Goal: Information Seeking & Learning: Learn about a topic

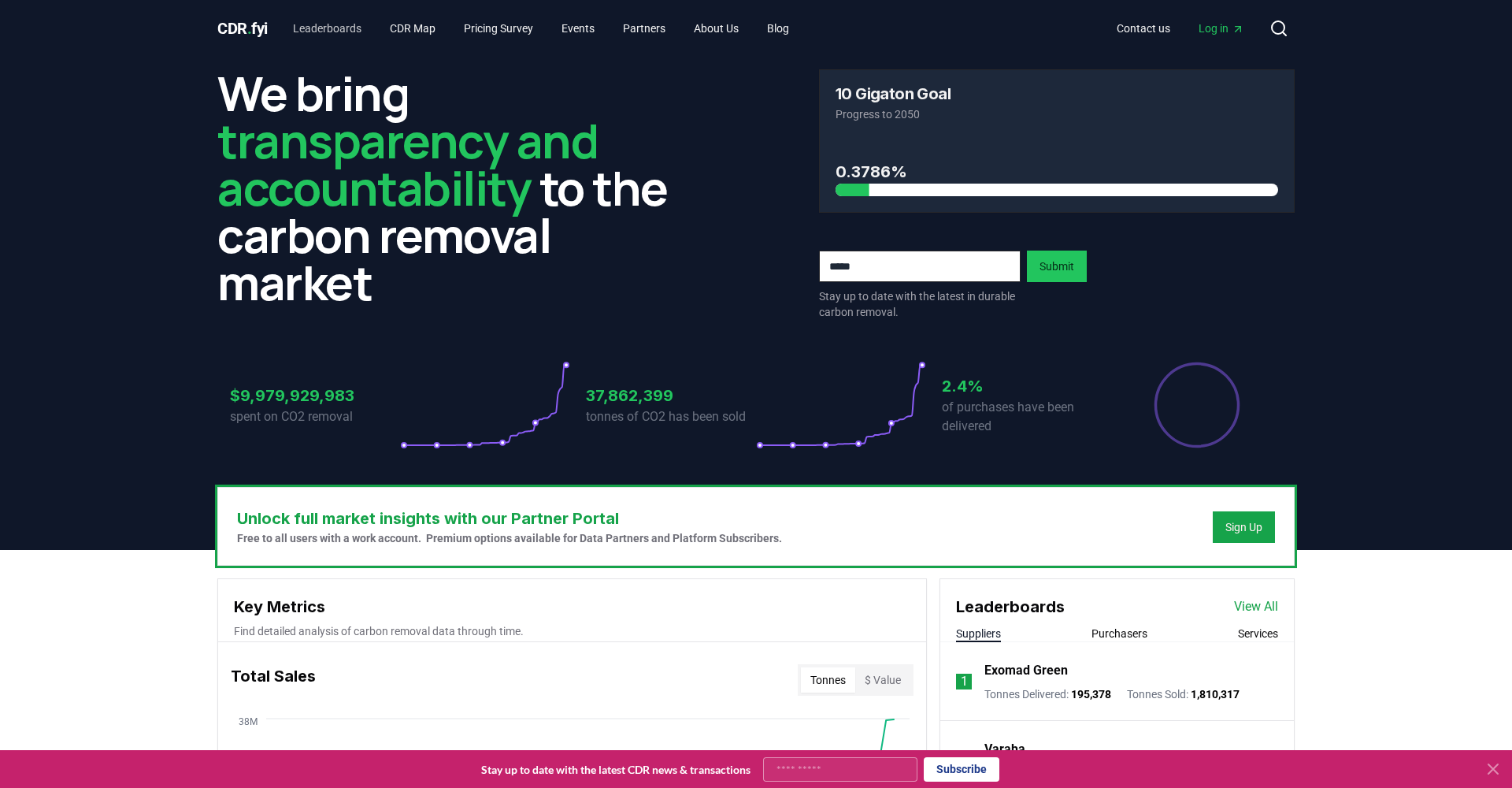
click at [338, 31] on link "Leaderboards" at bounding box center [327, 29] width 94 height 29
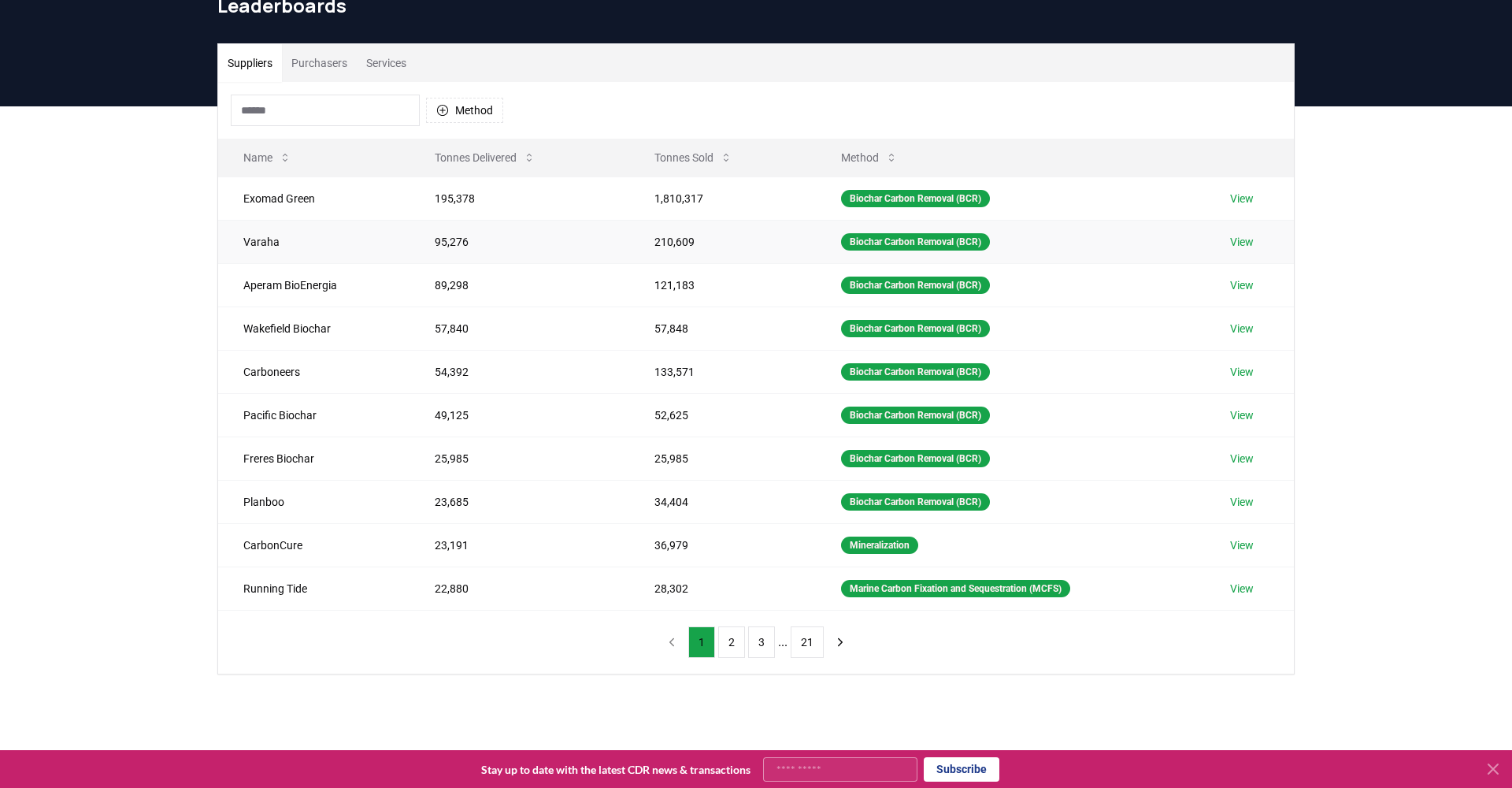
scroll to position [86, 0]
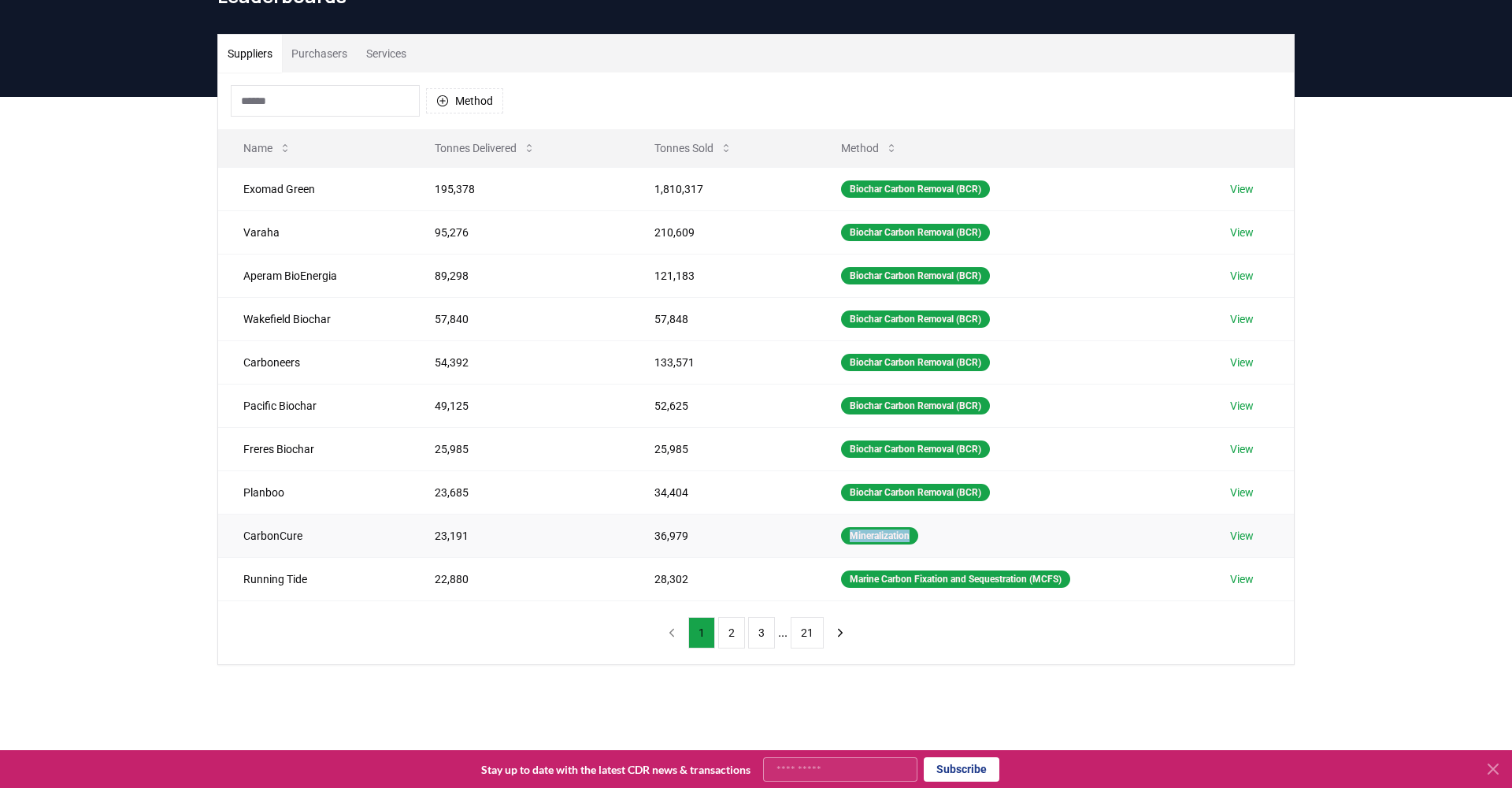
click at [1133, 540] on link "View" at bounding box center [1242, 536] width 24 height 16
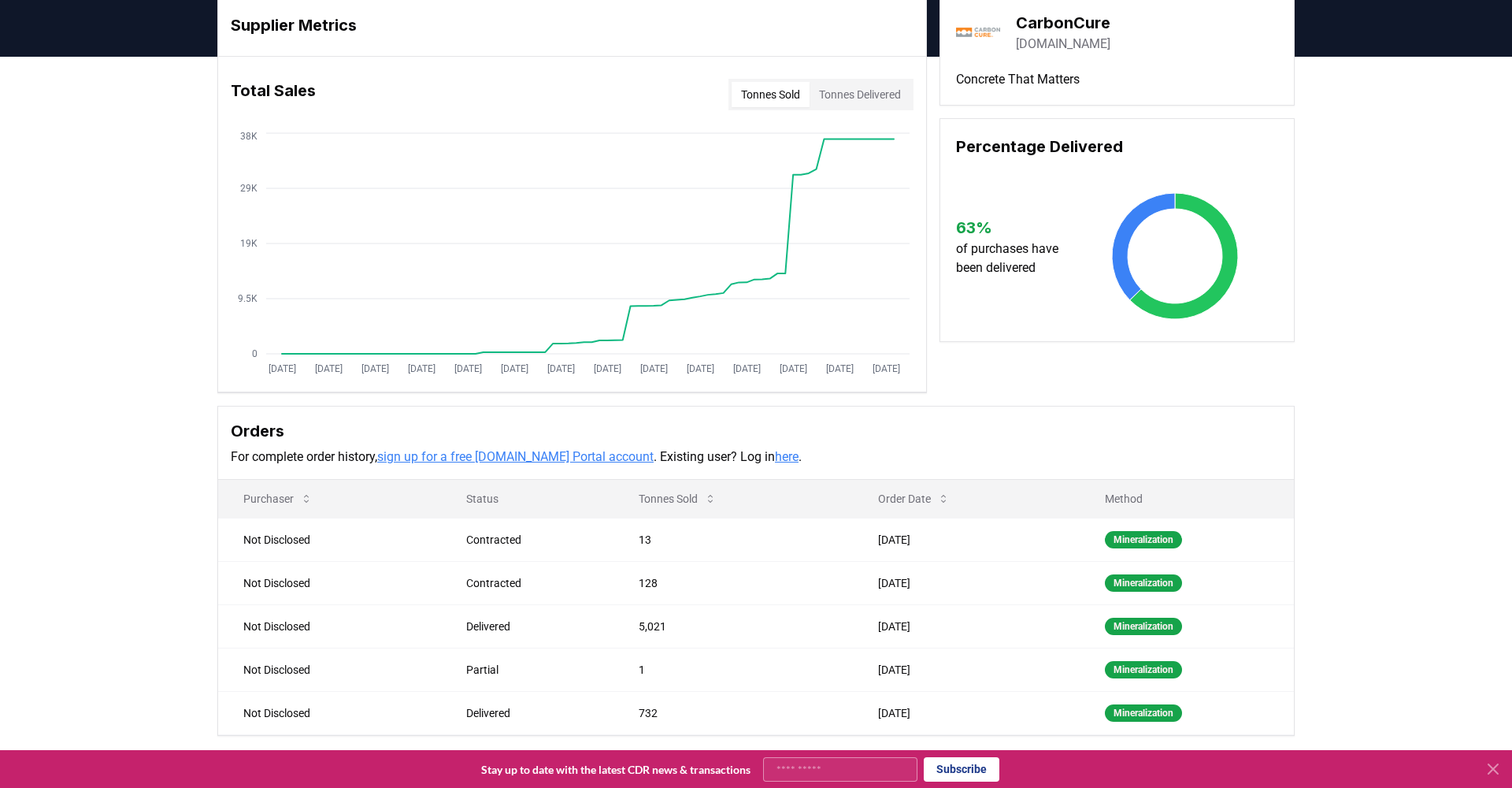
scroll to position [47, 0]
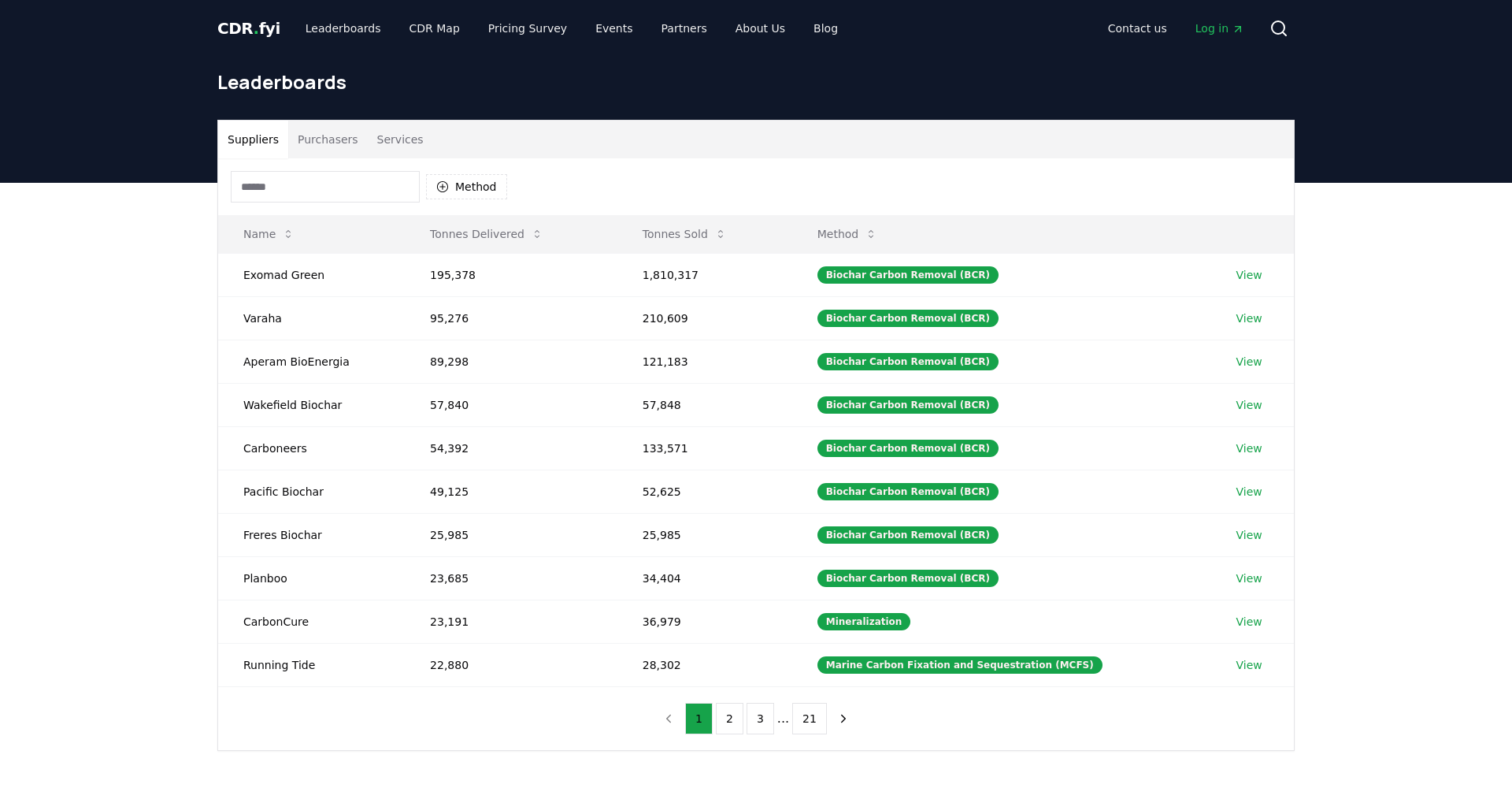
scroll to position [86, 0]
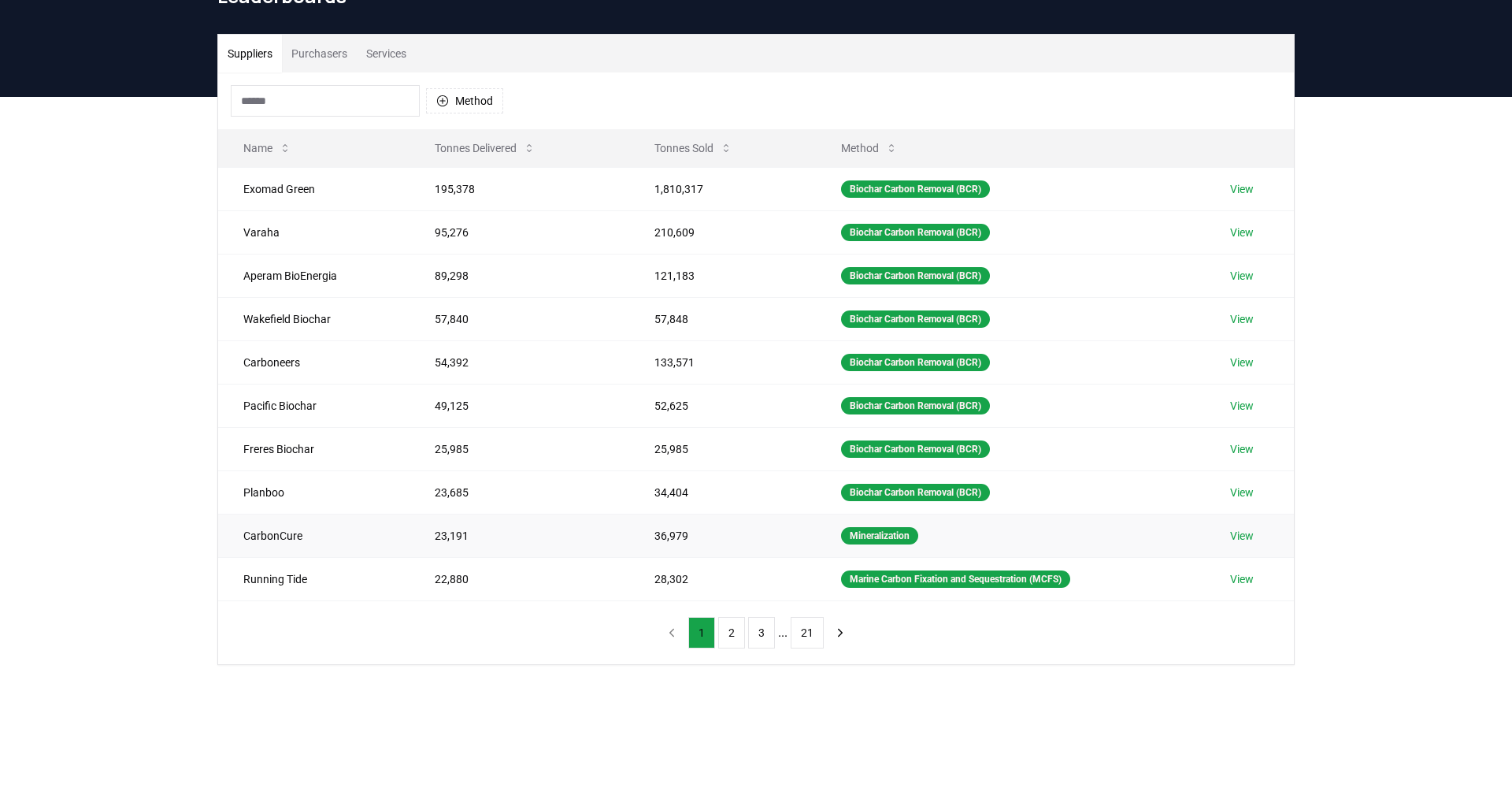
click at [1247, 538] on link "View" at bounding box center [1242, 536] width 24 height 16
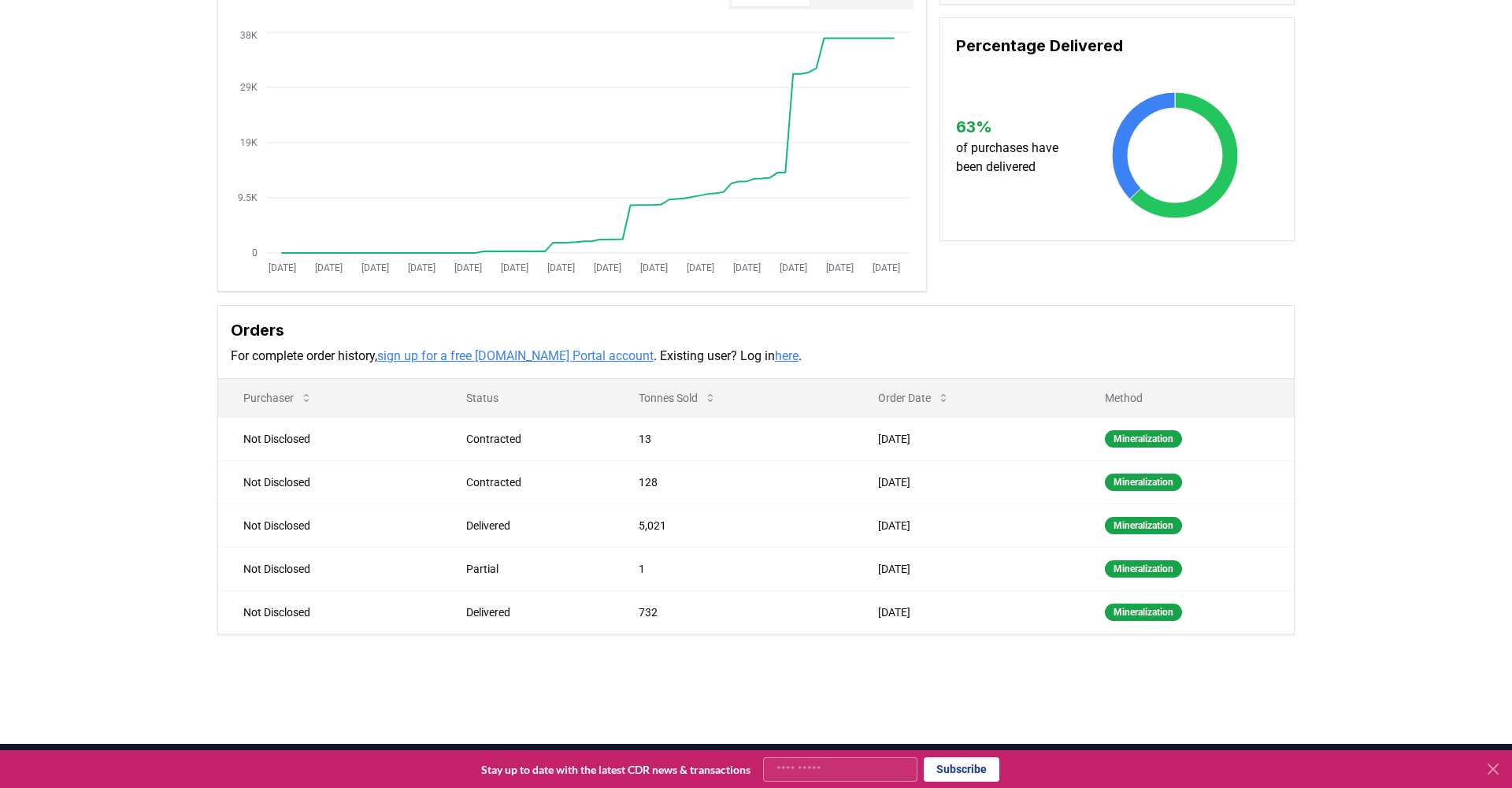
scroll to position [165, 0]
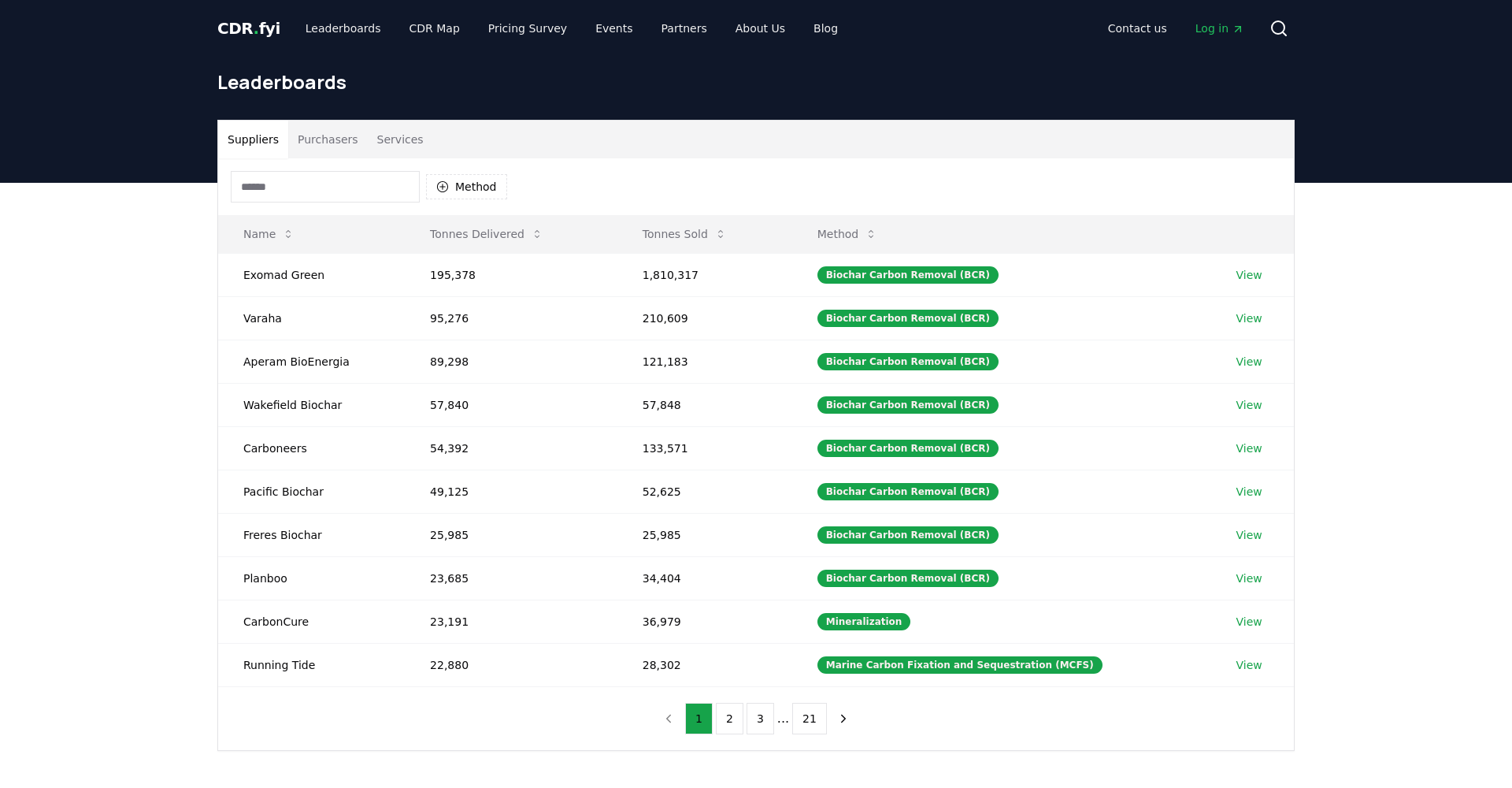
scroll to position [86, 0]
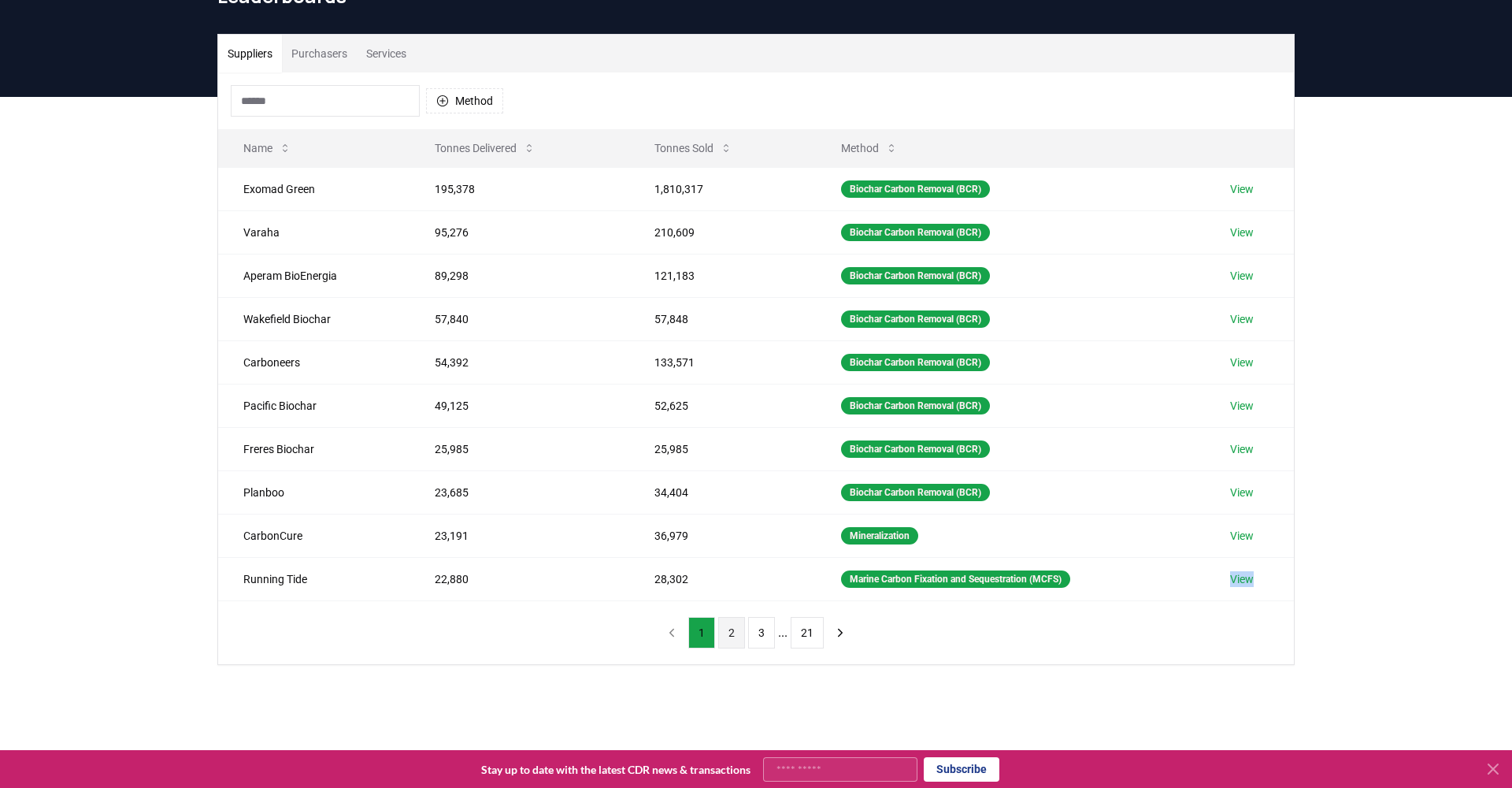
click at [731, 644] on button "2" at bounding box center [731, 633] width 27 height 32
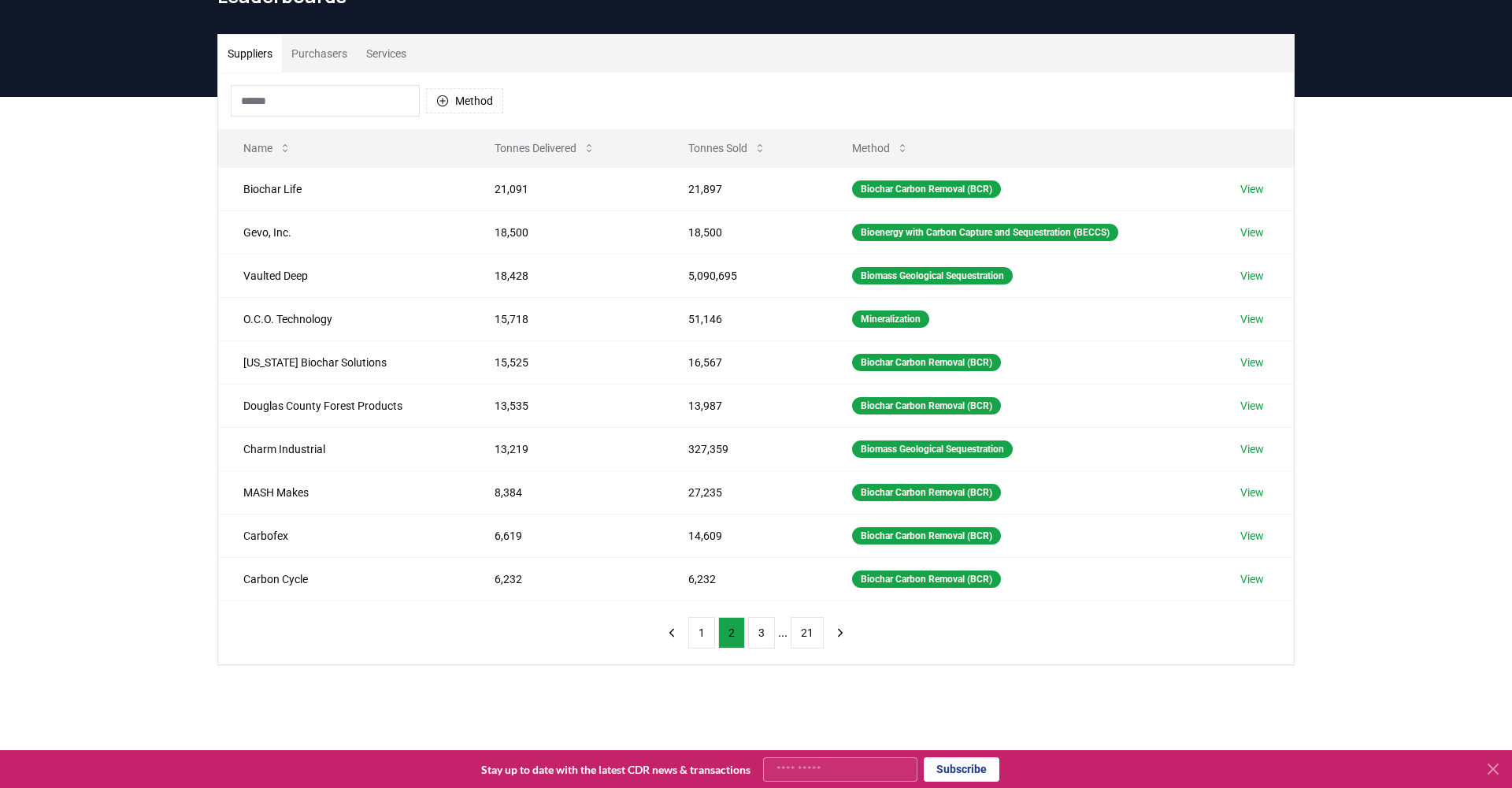
click at [1320, 266] on div "Suppliers Purchasers Services Method Name Tonnes Delivered Tonnes Sold Method B…" at bounding box center [756, 412] width 1512 height 631
click at [760, 633] on button "3" at bounding box center [762, 633] width 27 height 32
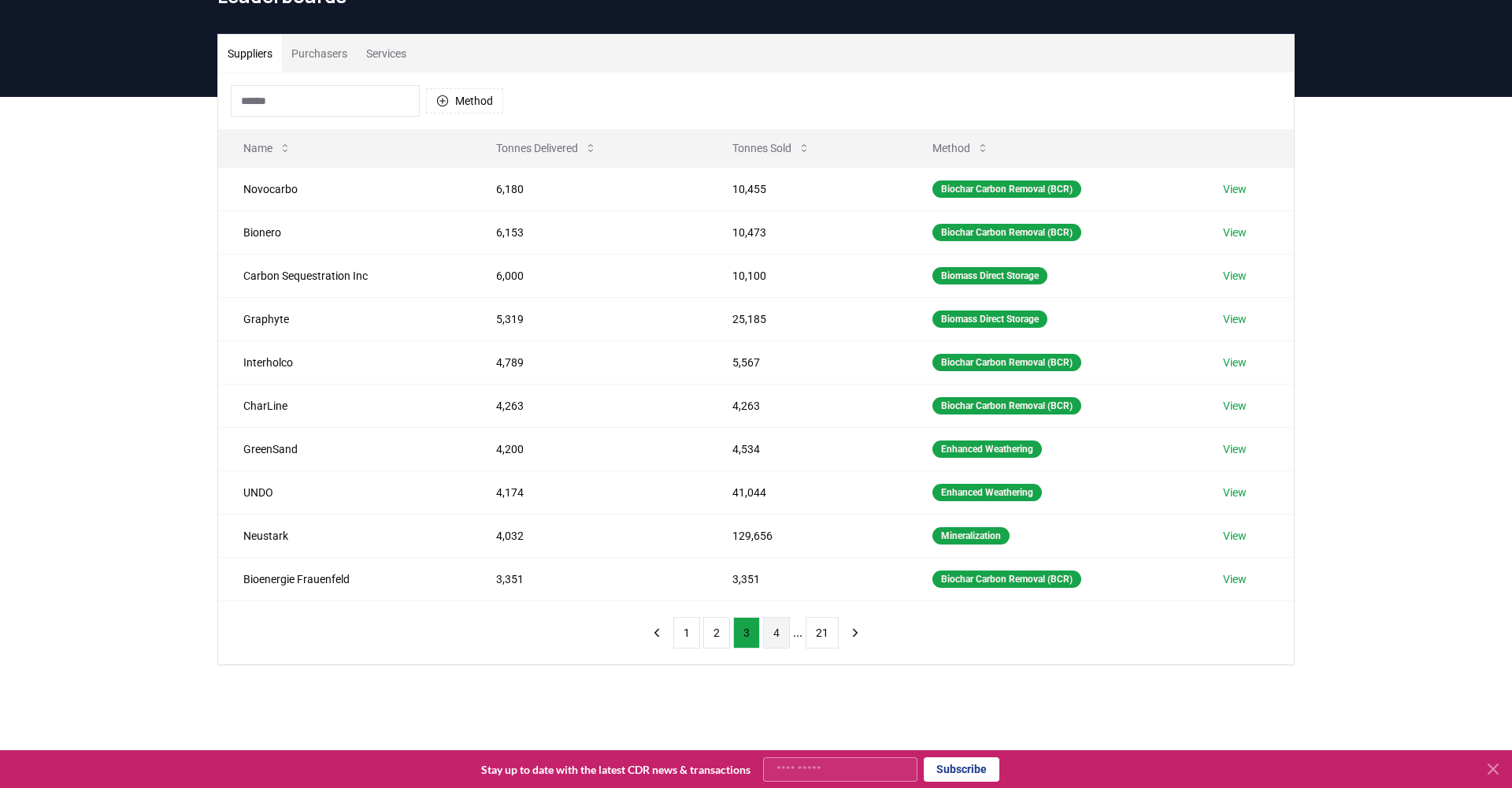
click at [787, 646] on button "4" at bounding box center [777, 633] width 27 height 32
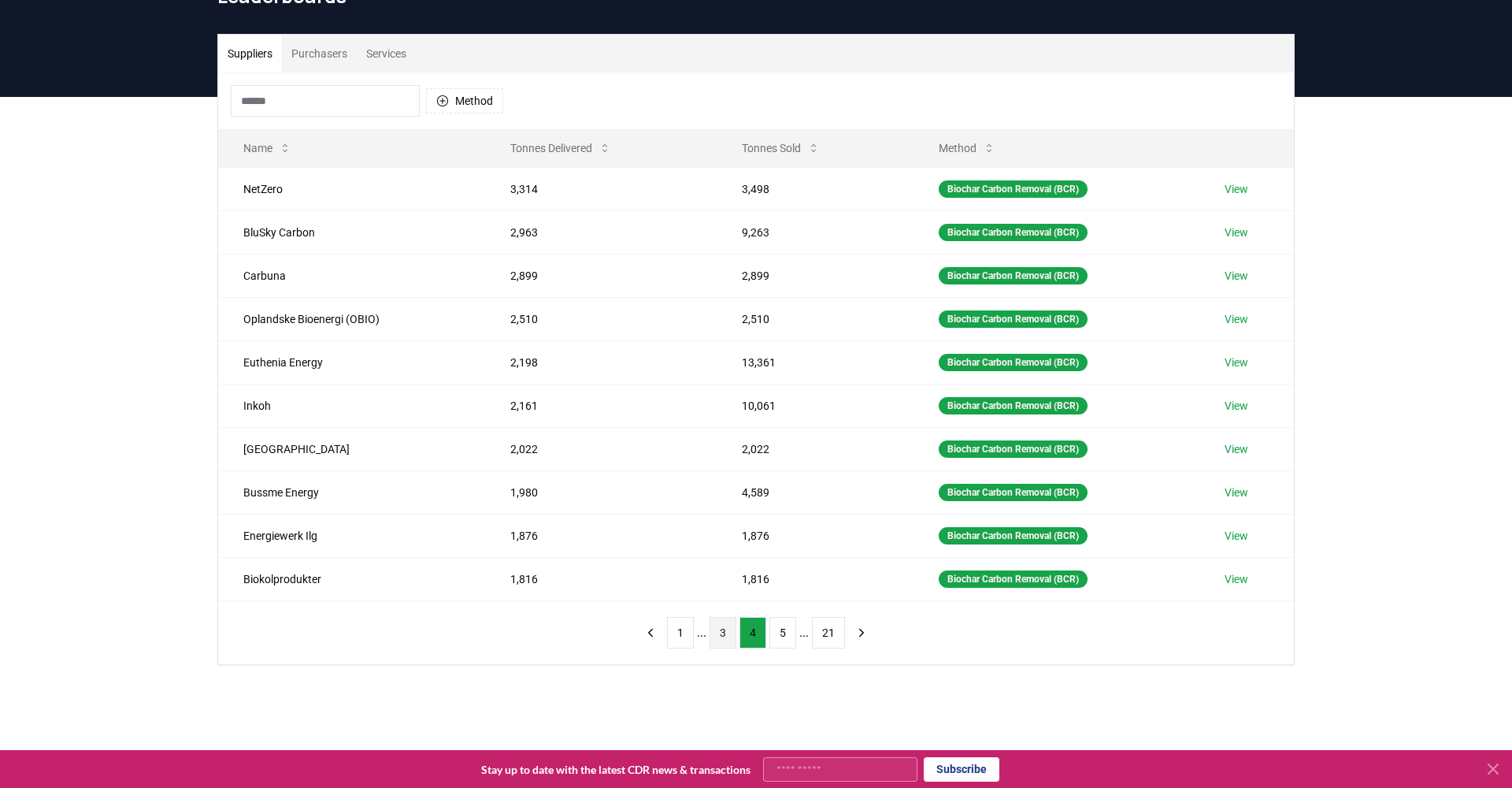
click at [722, 633] on button "3" at bounding box center [723, 633] width 27 height 32
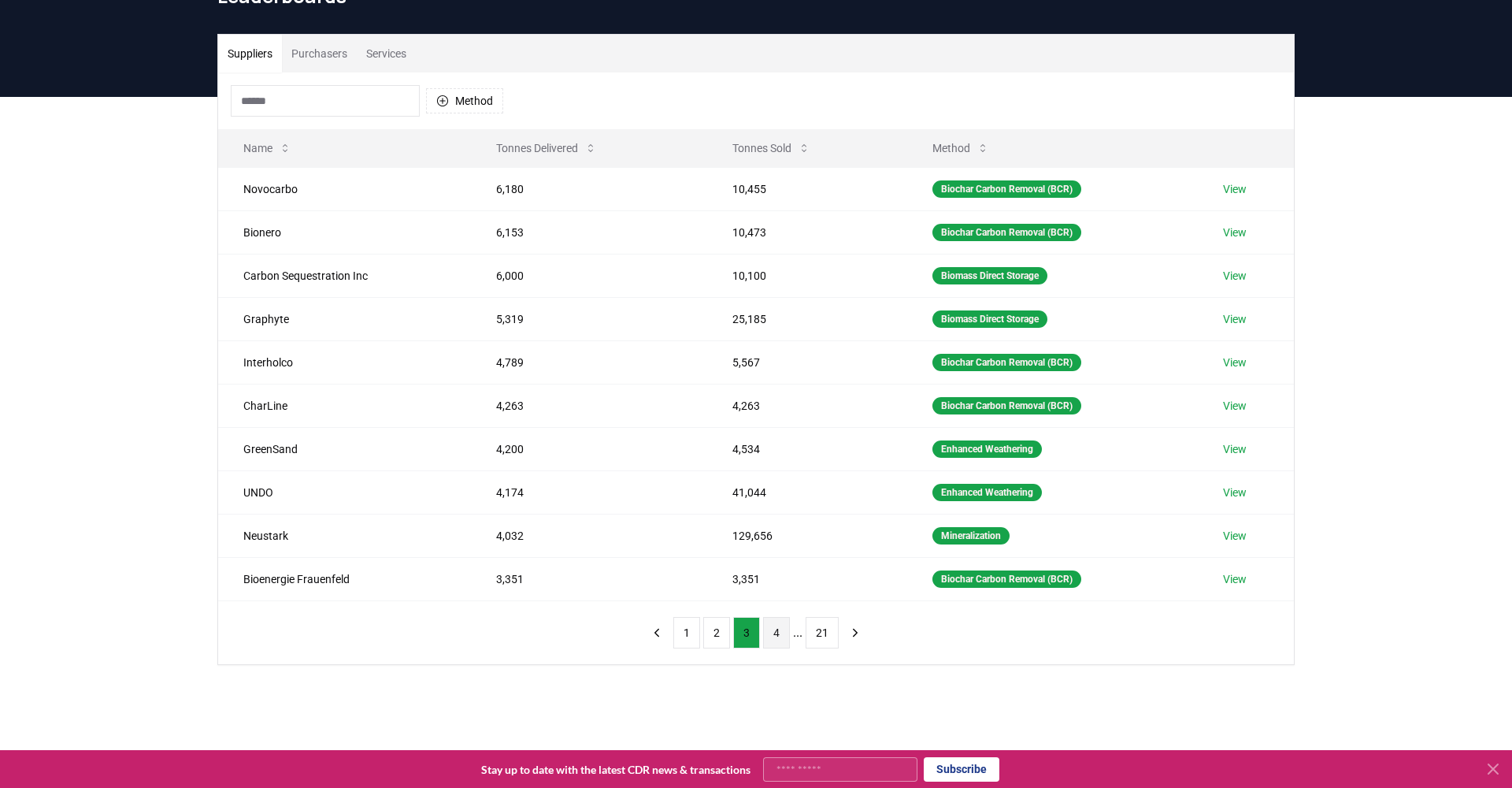
click at [777, 635] on button "4" at bounding box center [777, 633] width 27 height 32
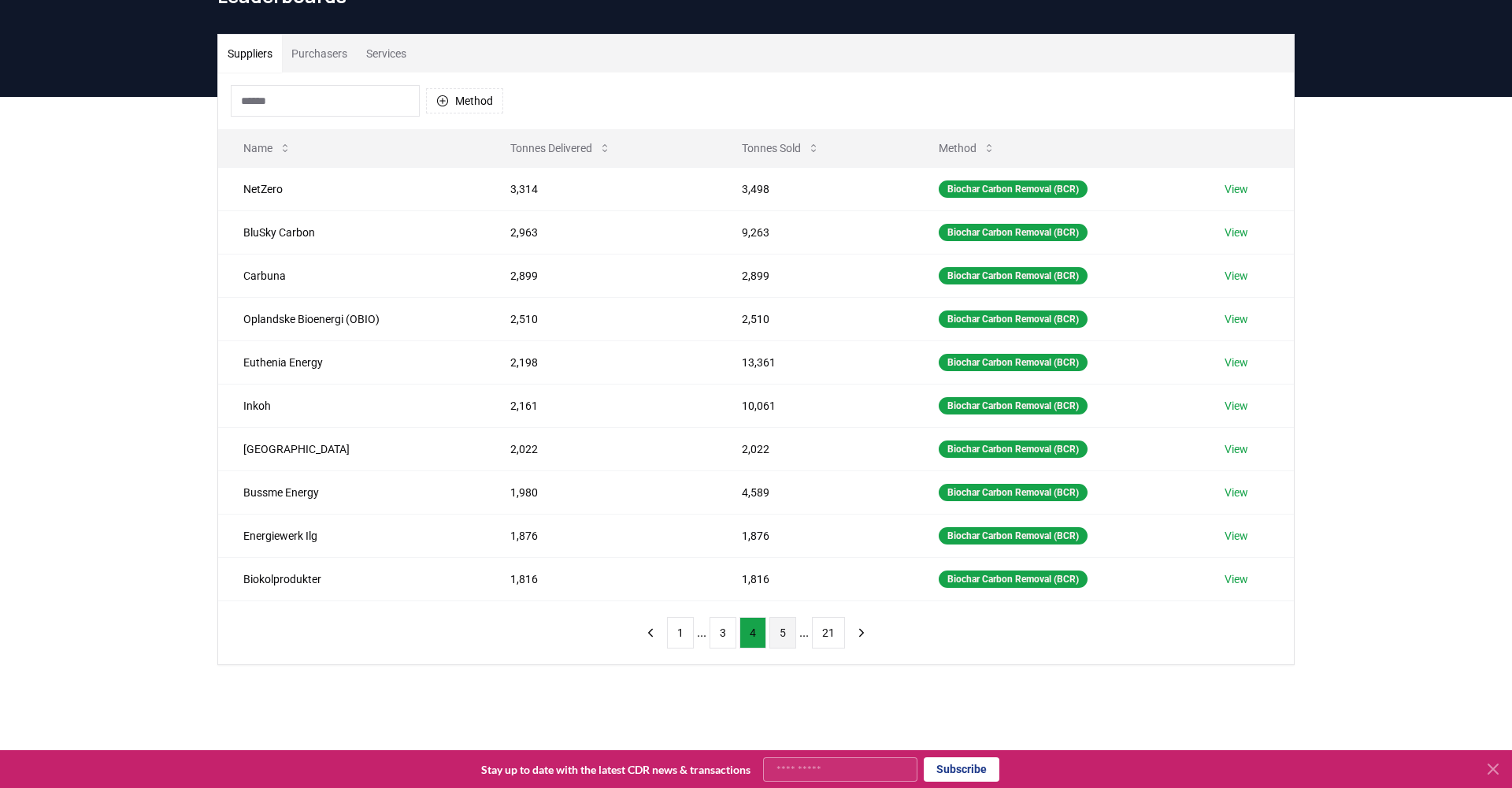
click at [791, 640] on button "5" at bounding box center [783, 633] width 27 height 32
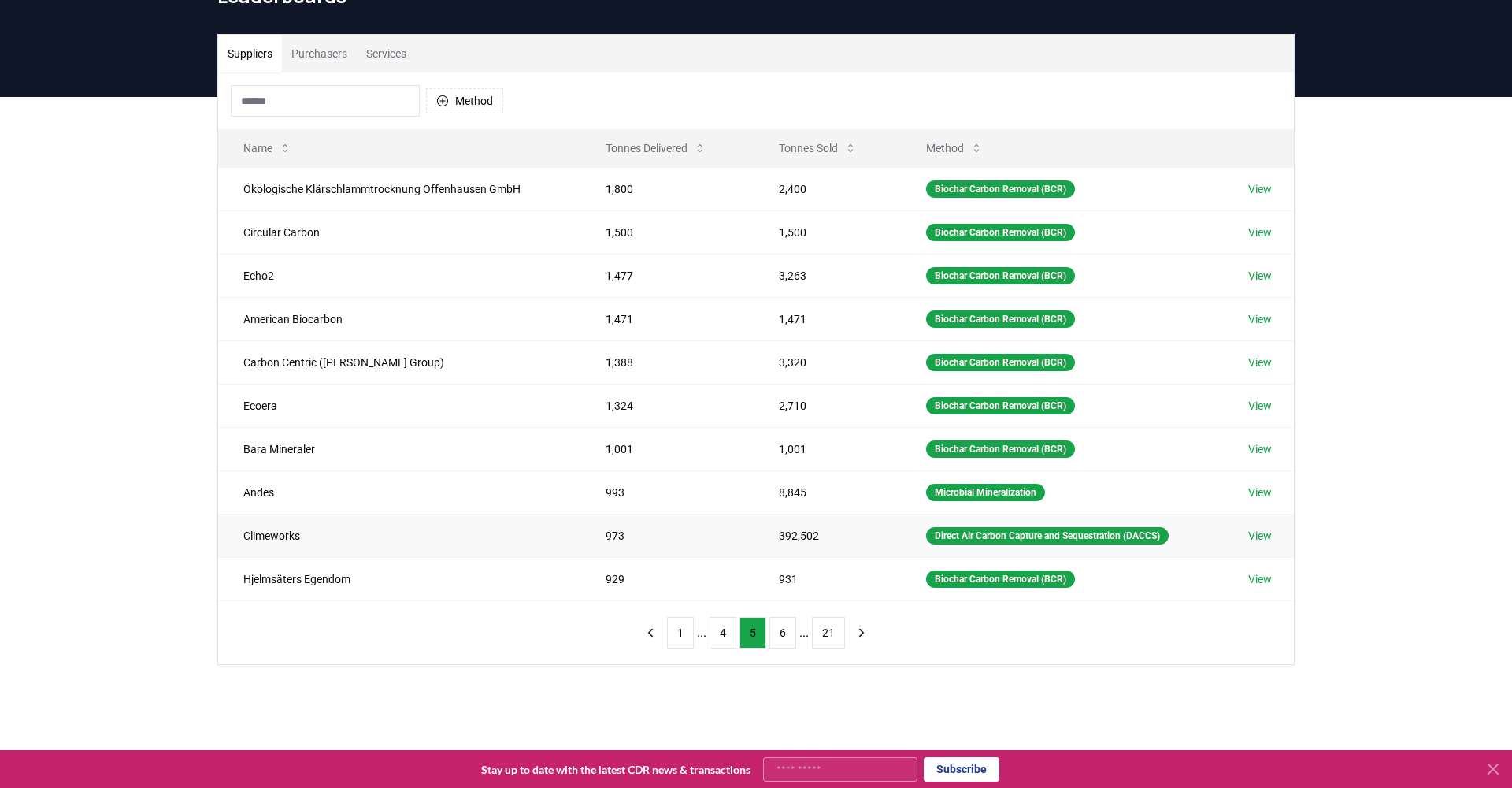
click at [474, 538] on td "Climeworks" at bounding box center [399, 535] width 362 height 44
click at [800, 537] on td "392,502" at bounding box center [827, 535] width 147 height 44
click at [1327, 543] on div "Suppliers Purchasers Services Method Name Tonnes Delivered Tonnes Sold Method Ö…" at bounding box center [756, 412] width 1512 height 631
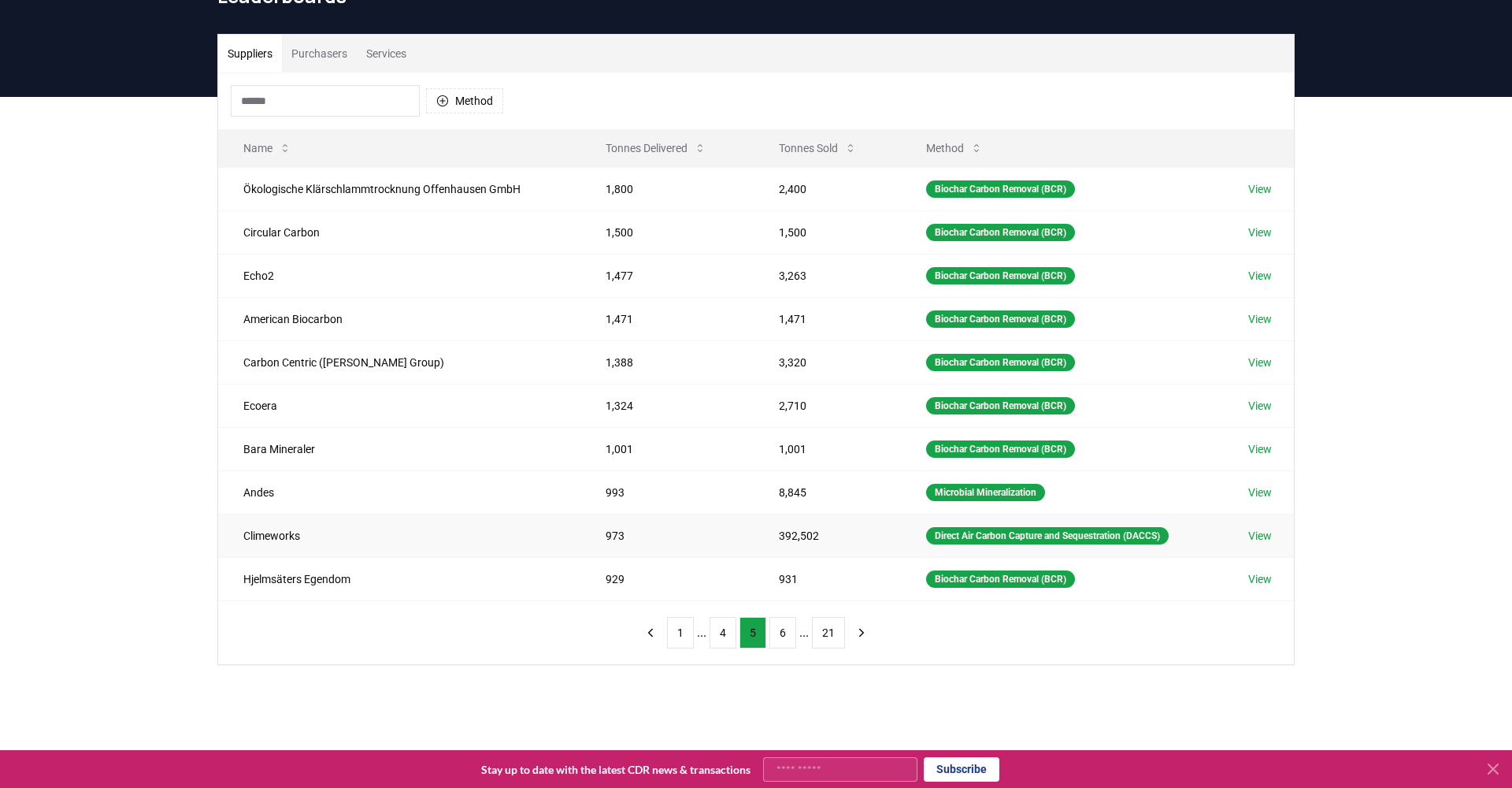
click at [1266, 535] on link "View" at bounding box center [1260, 536] width 24 height 16
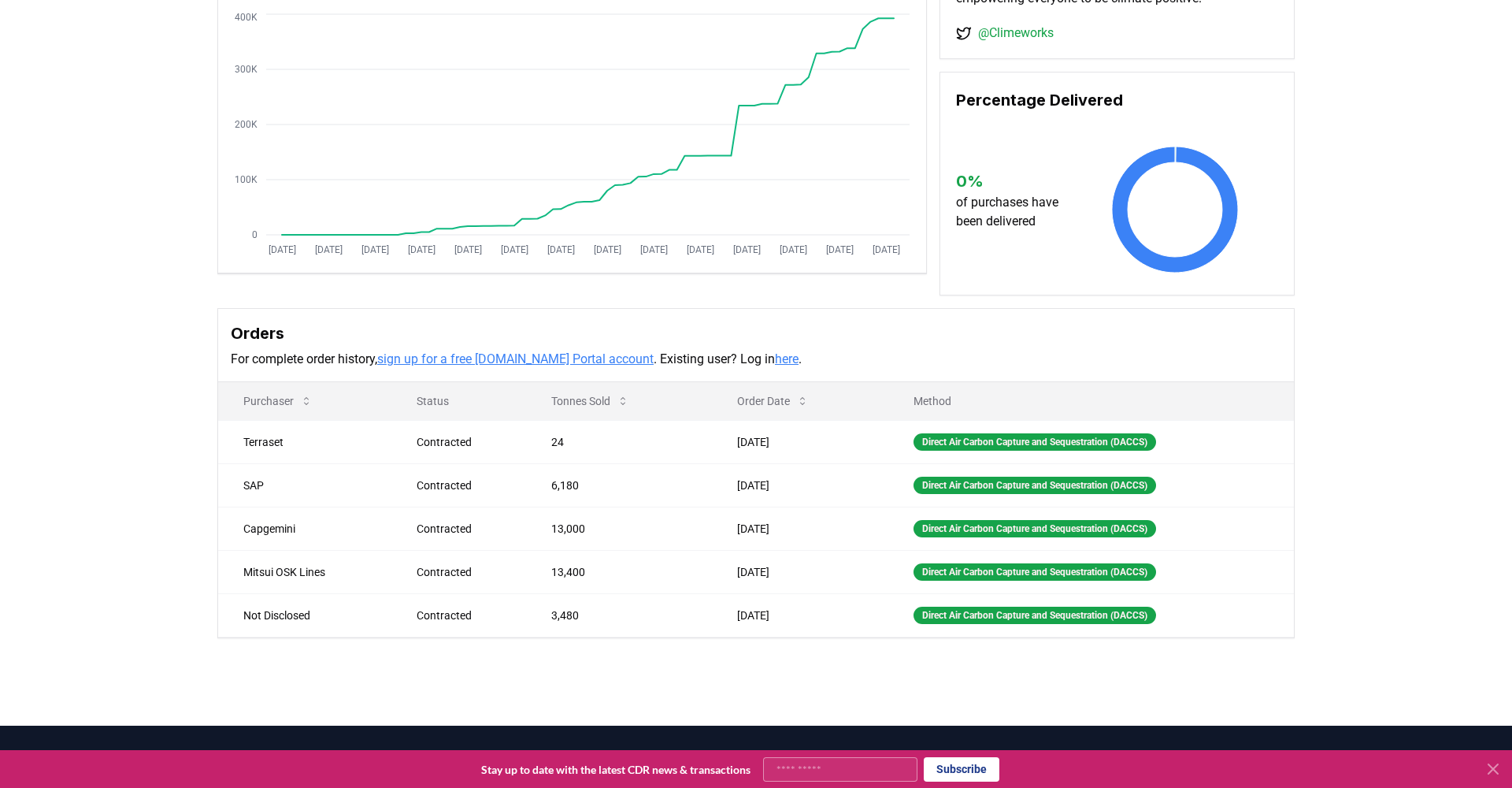
scroll to position [183, 0]
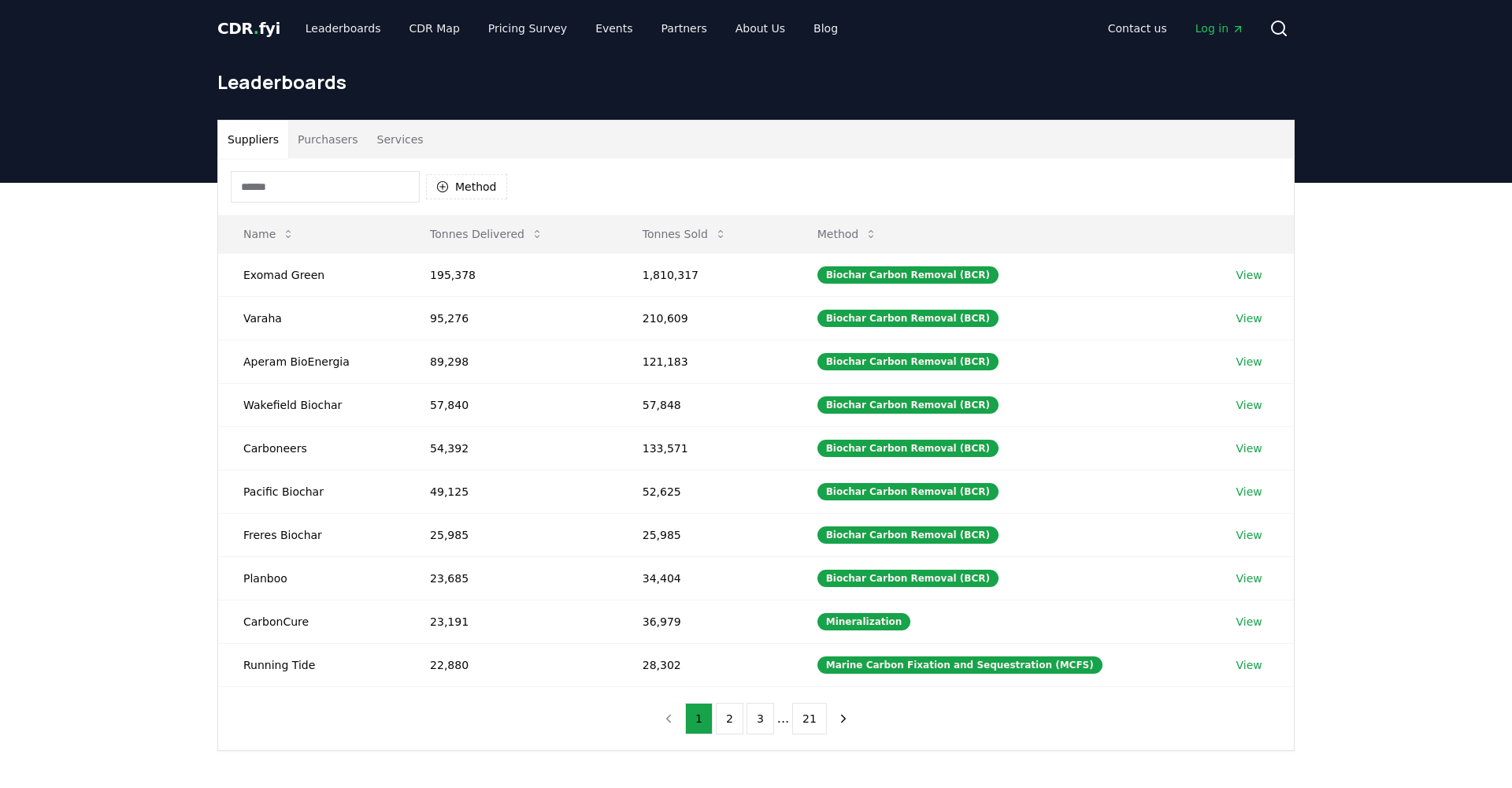
scroll to position [86, 0]
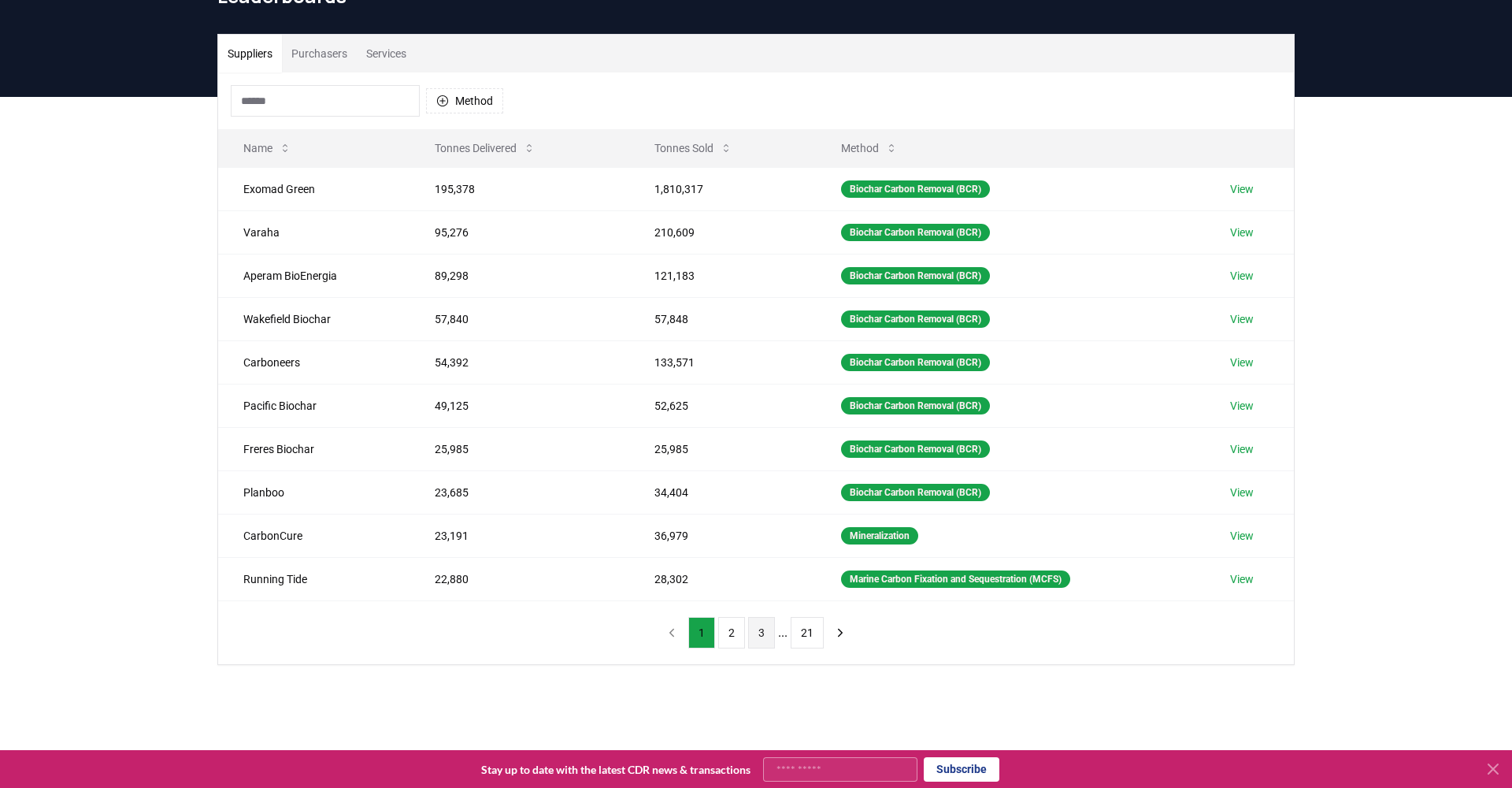
click at [763, 629] on button "3" at bounding box center [762, 633] width 27 height 32
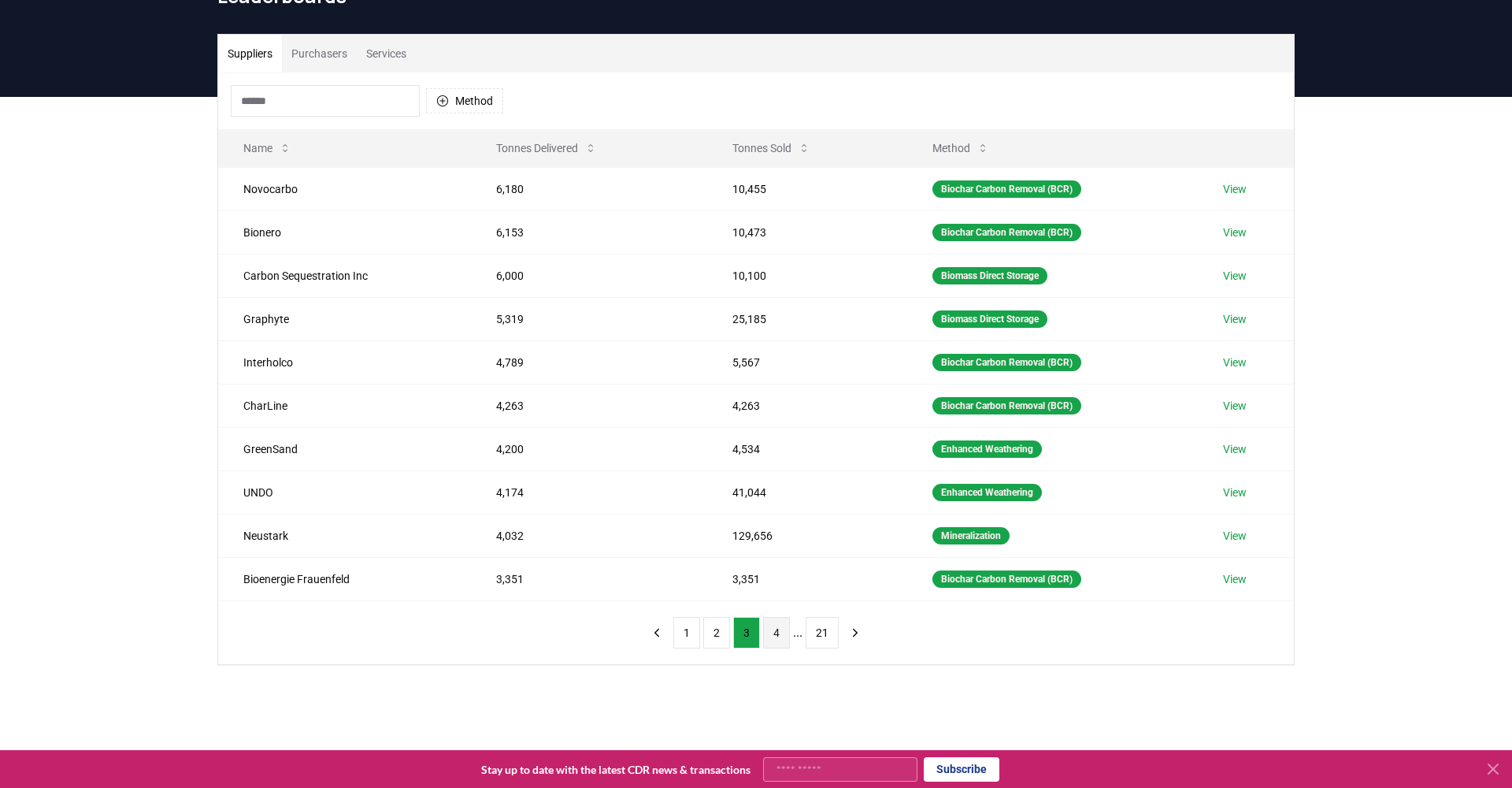
click at [764, 630] on button "4" at bounding box center [777, 633] width 27 height 32
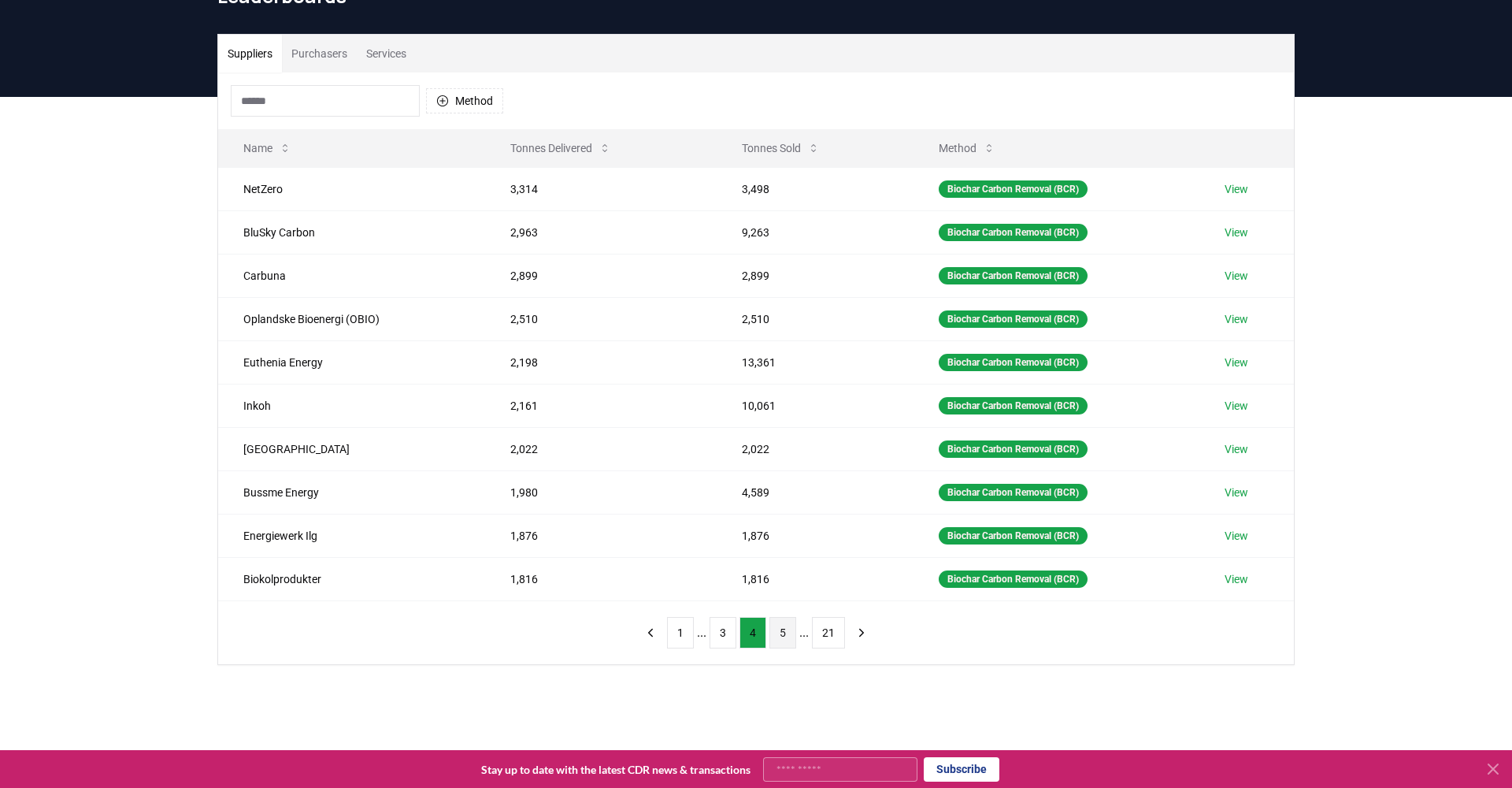
click at [781, 639] on button "5" at bounding box center [783, 633] width 27 height 32
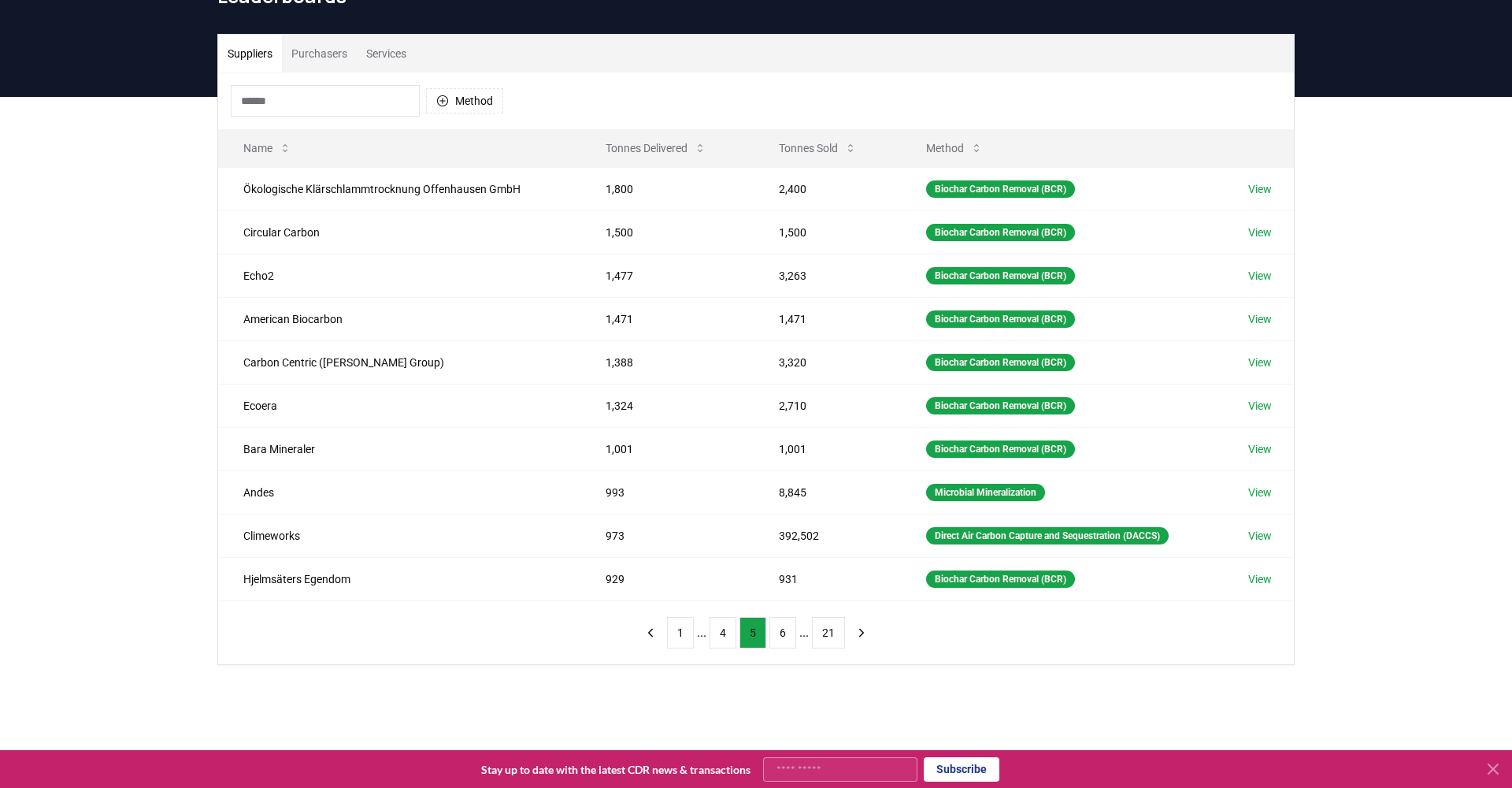
click at [781, 639] on button "6" at bounding box center [783, 633] width 27 height 32
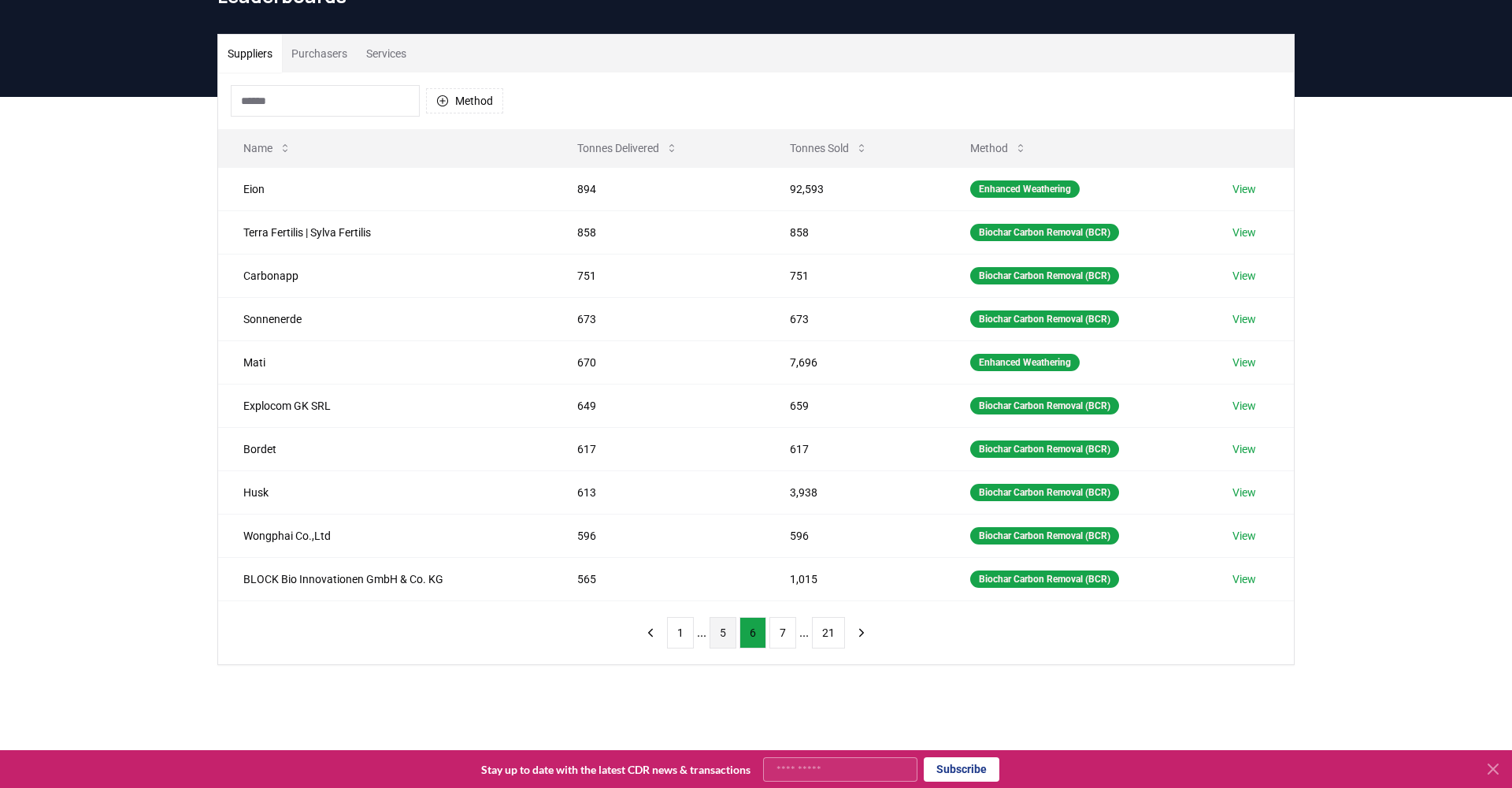
click at [781, 639] on button "7" at bounding box center [783, 633] width 27 height 32
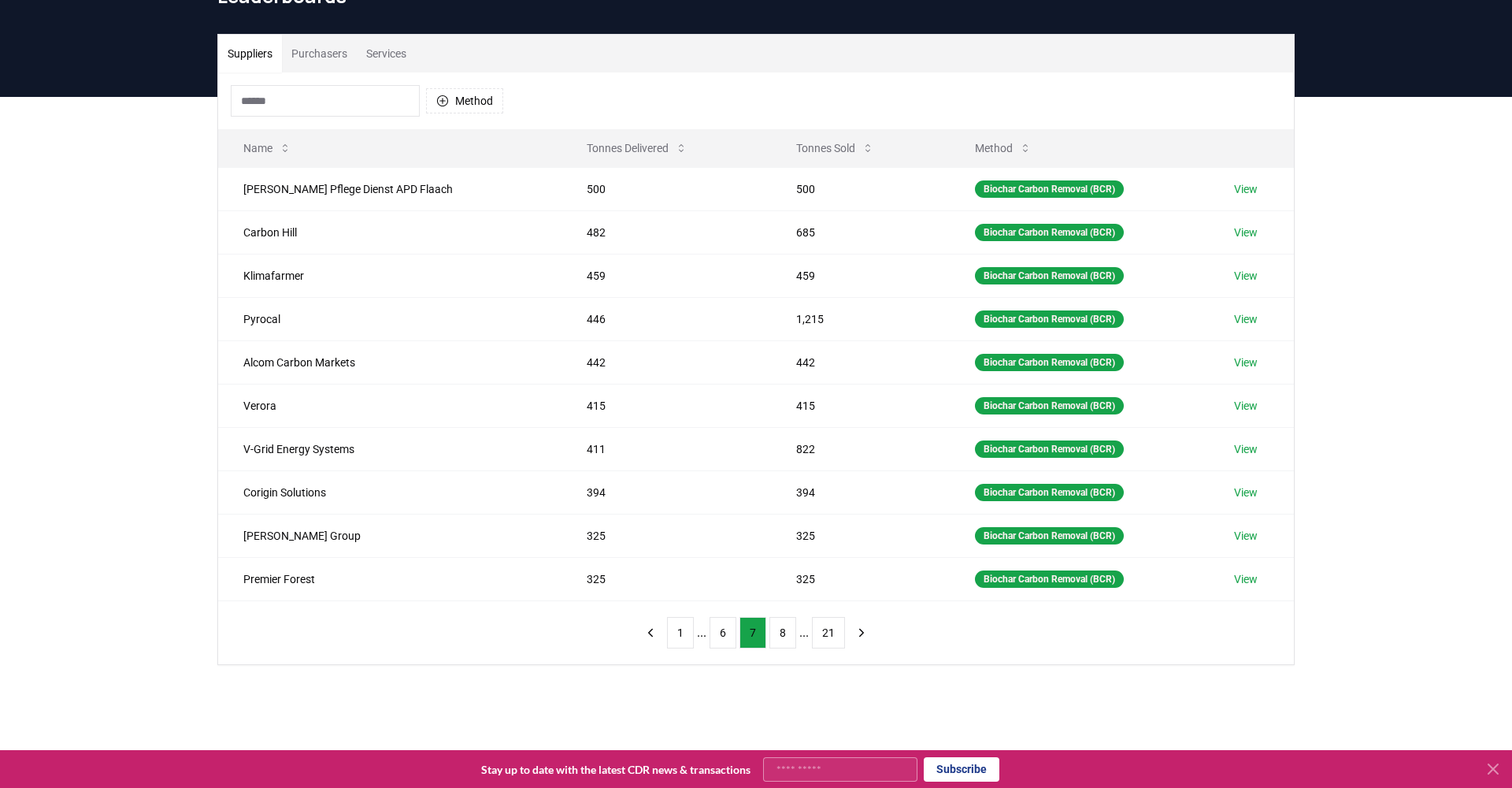
click at [781, 639] on button "8" at bounding box center [783, 633] width 27 height 32
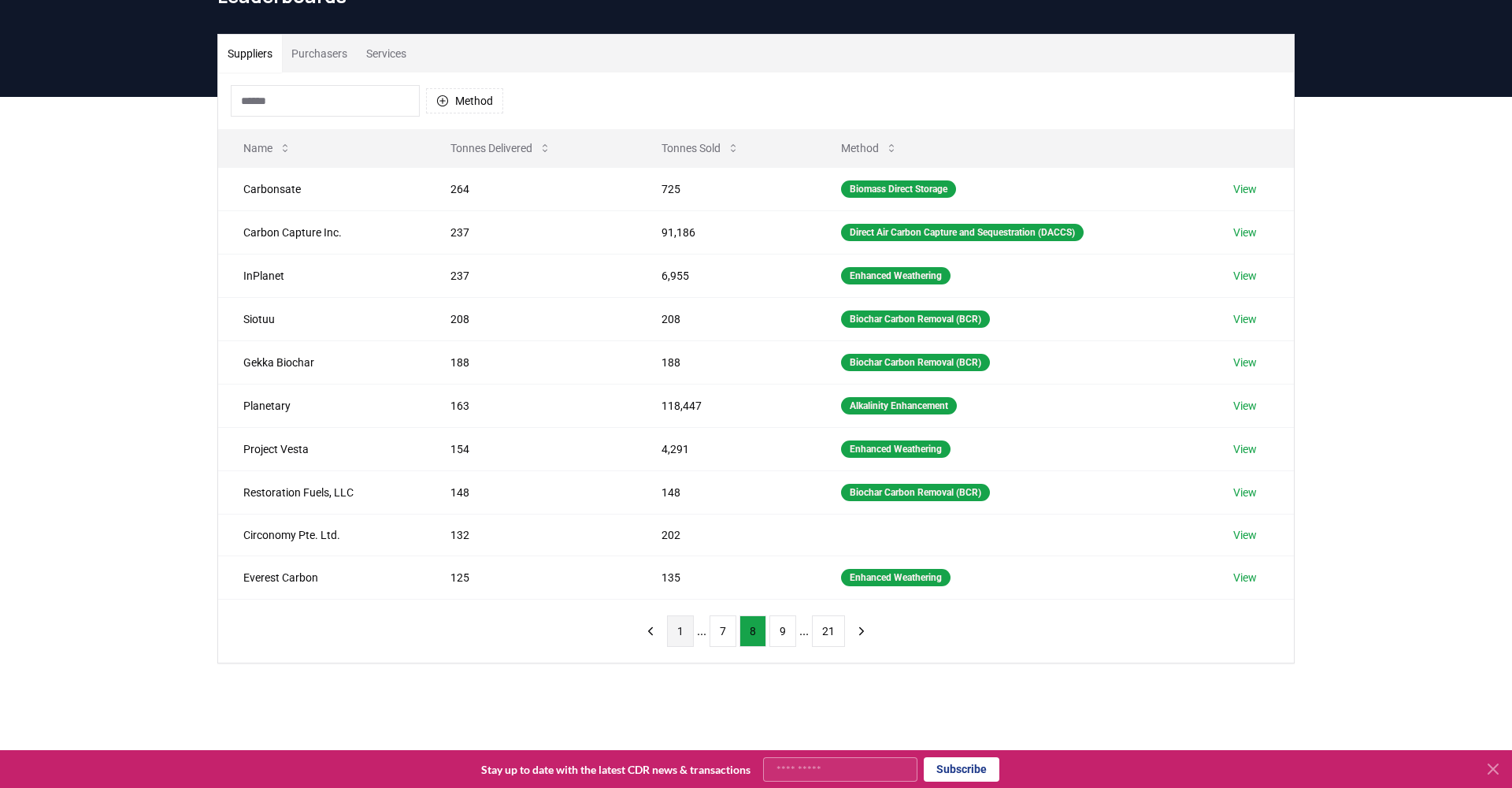
click at [678, 644] on button "1" at bounding box center [681, 631] width 27 height 32
